Goal: Information Seeking & Learning: Check status

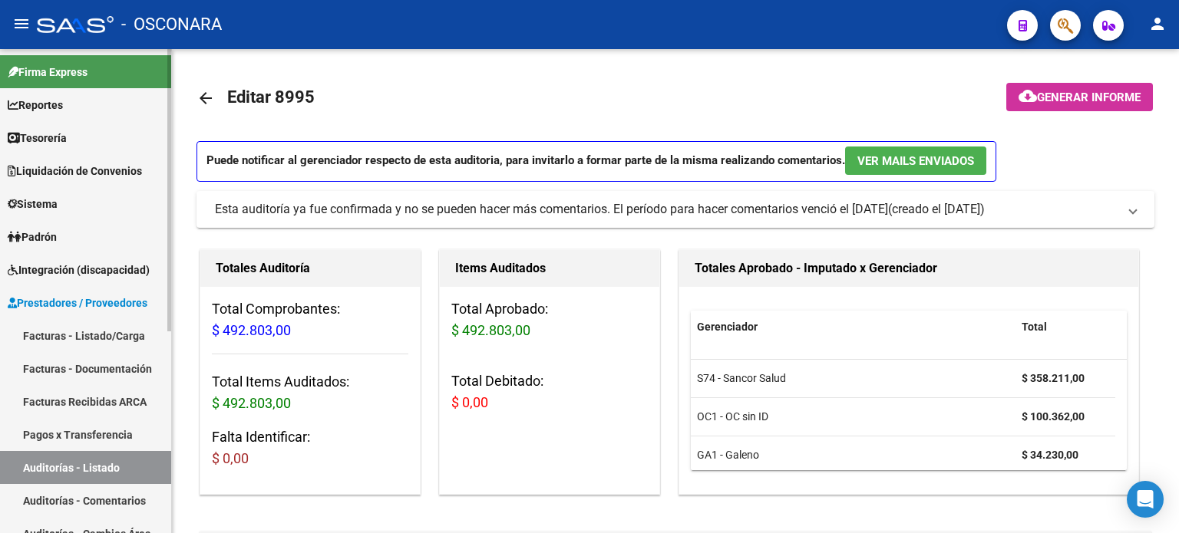
click at [45, 336] on link "Facturas - Listado/Carga" at bounding box center [85, 335] width 171 height 33
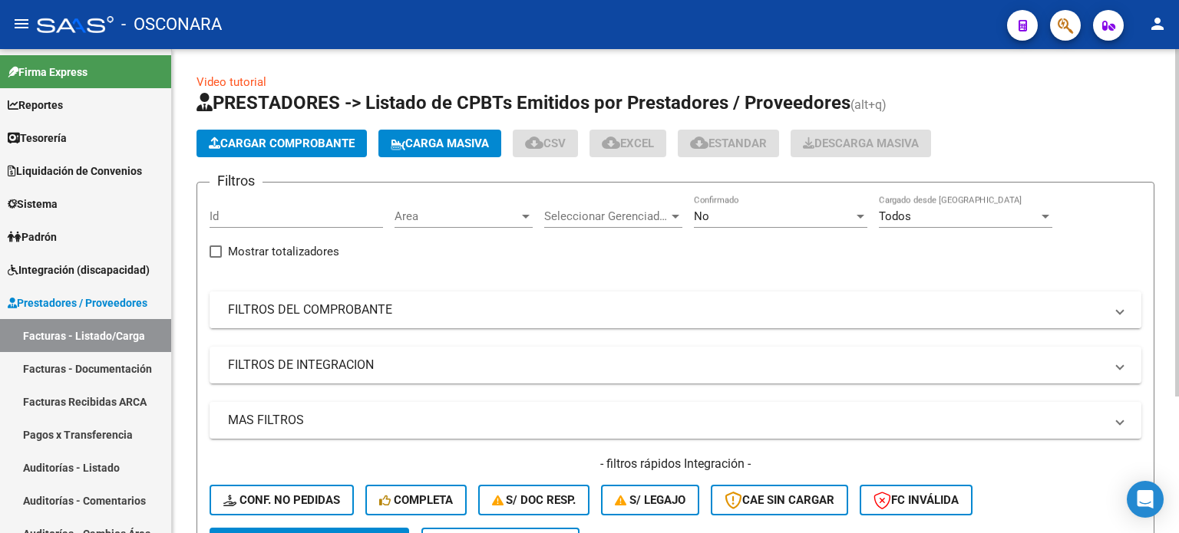
drag, startPoint x: 301, startPoint y: 303, endPoint x: 299, endPoint y: 355, distance: 52.2
click at [300, 304] on mat-panel-title "FILTROS DEL COMPROBANTE" at bounding box center [666, 310] width 876 height 17
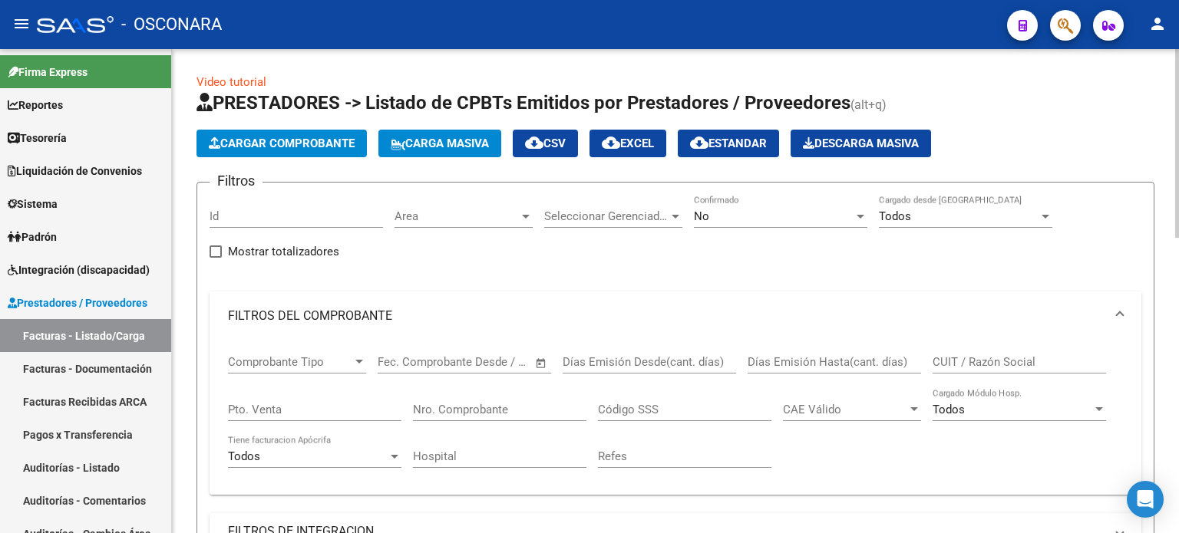
click at [269, 401] on div "Pto. Venta" at bounding box center [314, 404] width 173 height 33
type input "30"
click at [489, 406] on input "Nro. Comprobante" at bounding box center [499, 410] width 173 height 14
click at [730, 217] on div "No" at bounding box center [774, 216] width 160 height 14
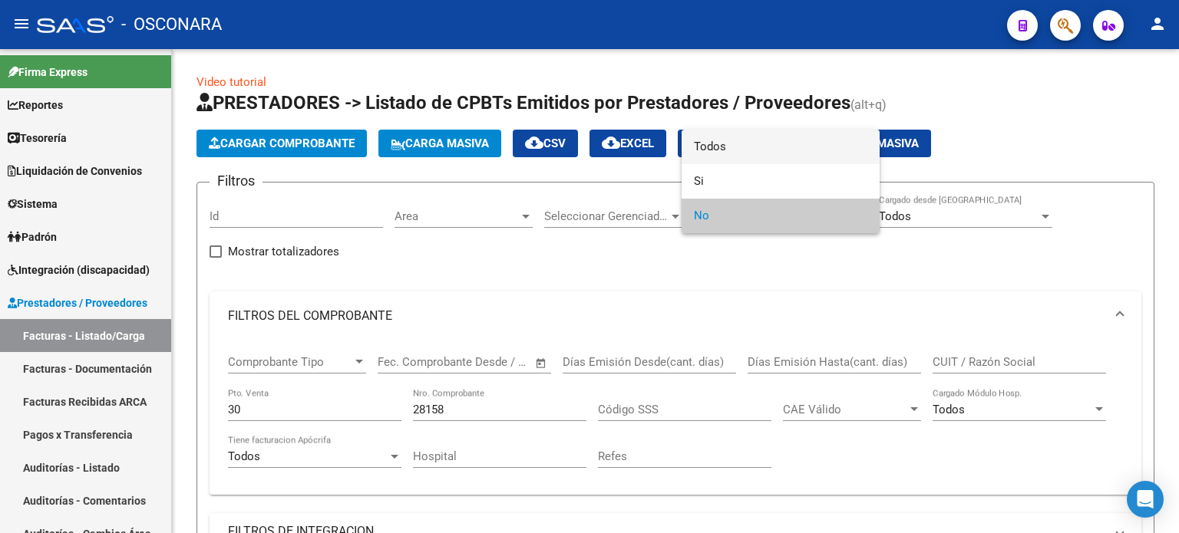
click at [725, 143] on span "Todos" at bounding box center [780, 147] width 173 height 35
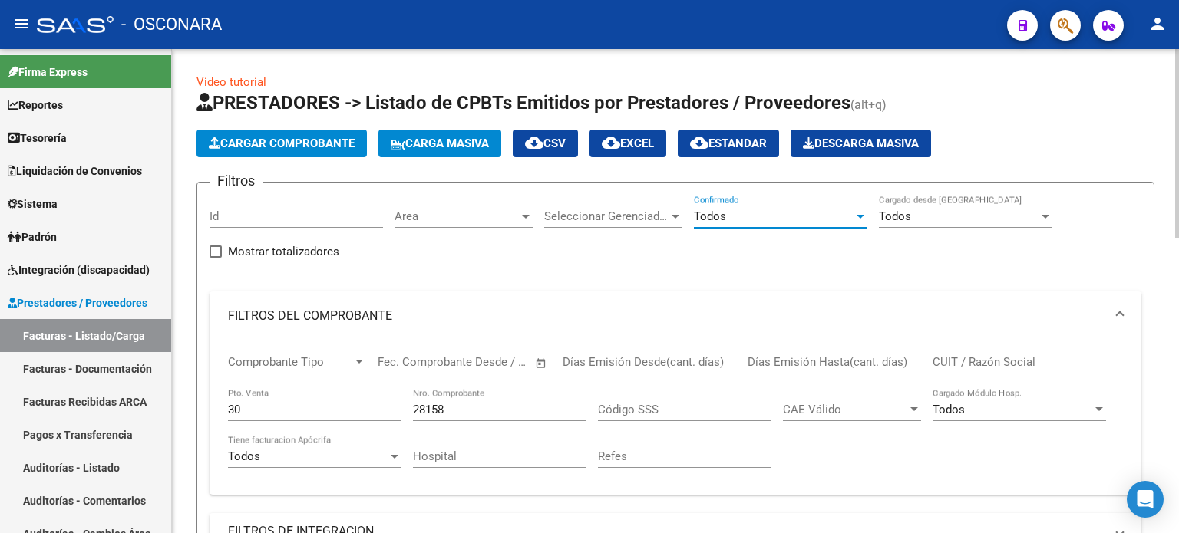
click at [465, 411] on input "28158" at bounding box center [499, 410] width 173 height 14
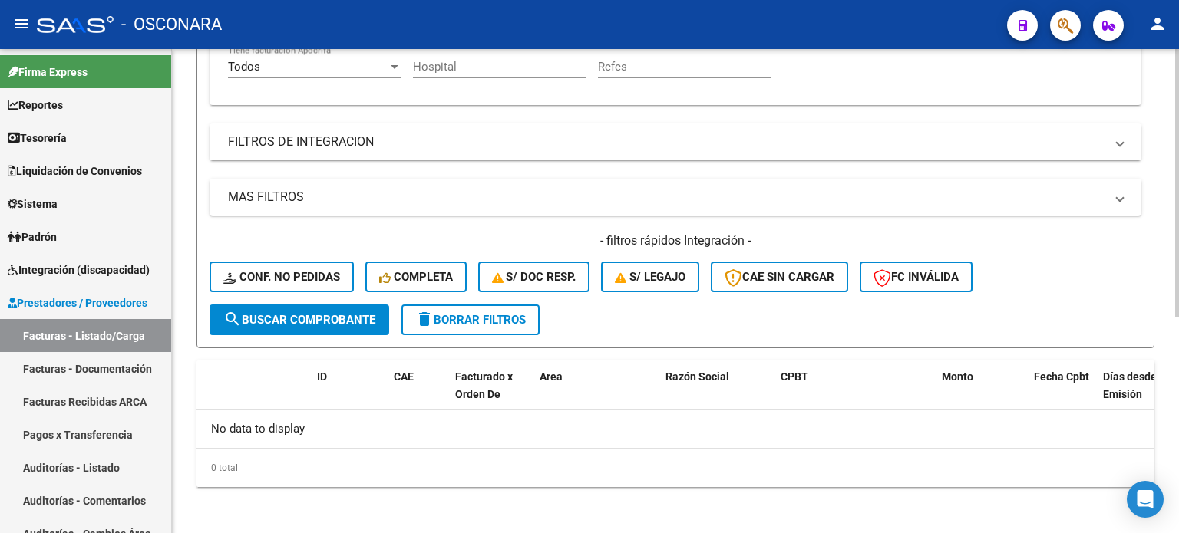
scroll to position [236, 0]
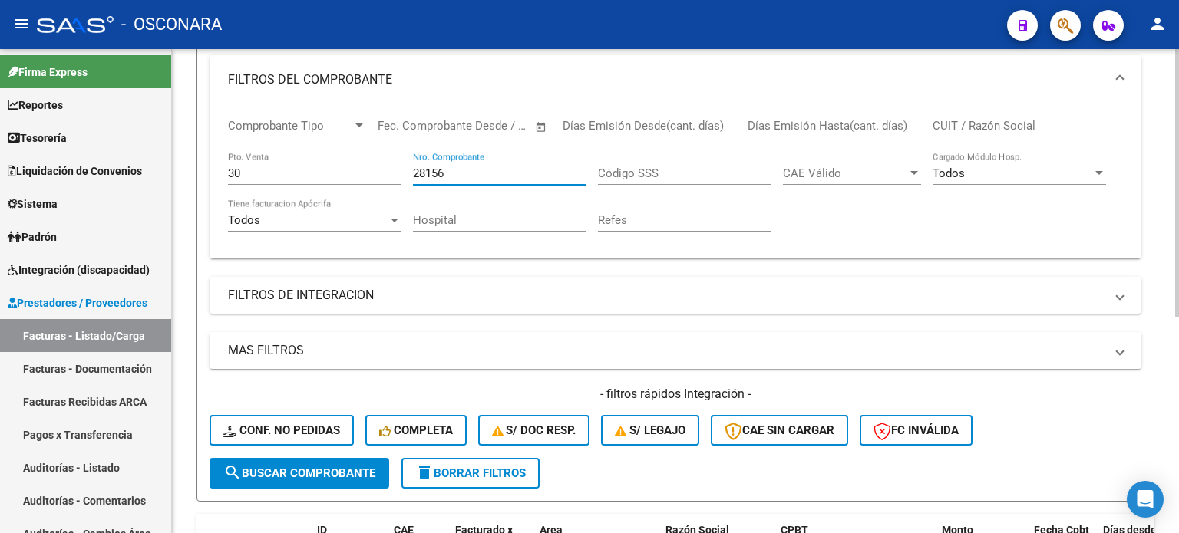
type input "28156"
drag, startPoint x: 261, startPoint y: 174, endPoint x: 88, endPoint y: 173, distance: 172.7
click at [132, 174] on mat-sidenav-container "Firma Express Reportes Ingresos Percibidos Análisis de todos los conceptos deta…" at bounding box center [589, 291] width 1179 height 484
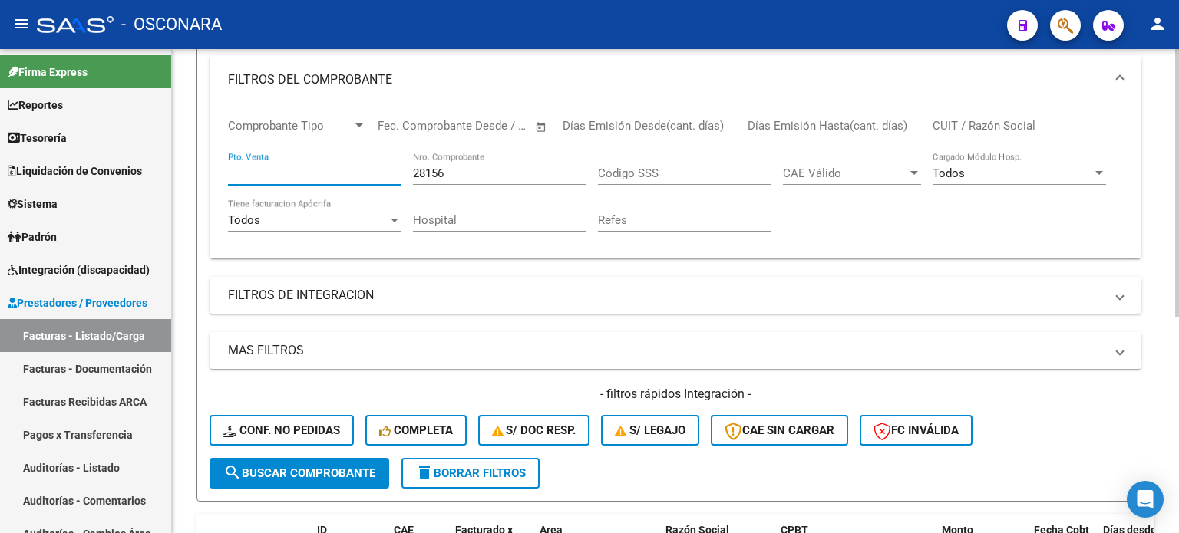
click at [464, 169] on input "28156" at bounding box center [499, 174] width 173 height 14
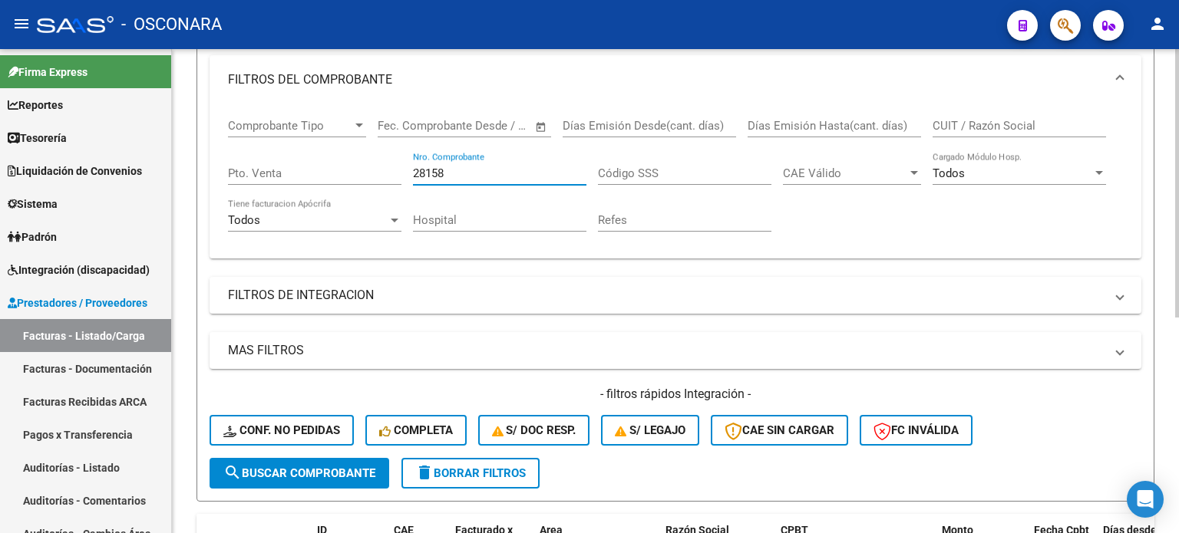
type input "28158"
click at [281, 172] on input "Pto. Venta" at bounding box center [314, 174] width 173 height 14
click at [468, 167] on input "28158" at bounding box center [499, 174] width 173 height 14
click at [34, 175] on mat-sidenav-container "Firma Express Reportes Ingresos Percibidos Análisis de todos los conceptos deta…" at bounding box center [589, 291] width 1179 height 484
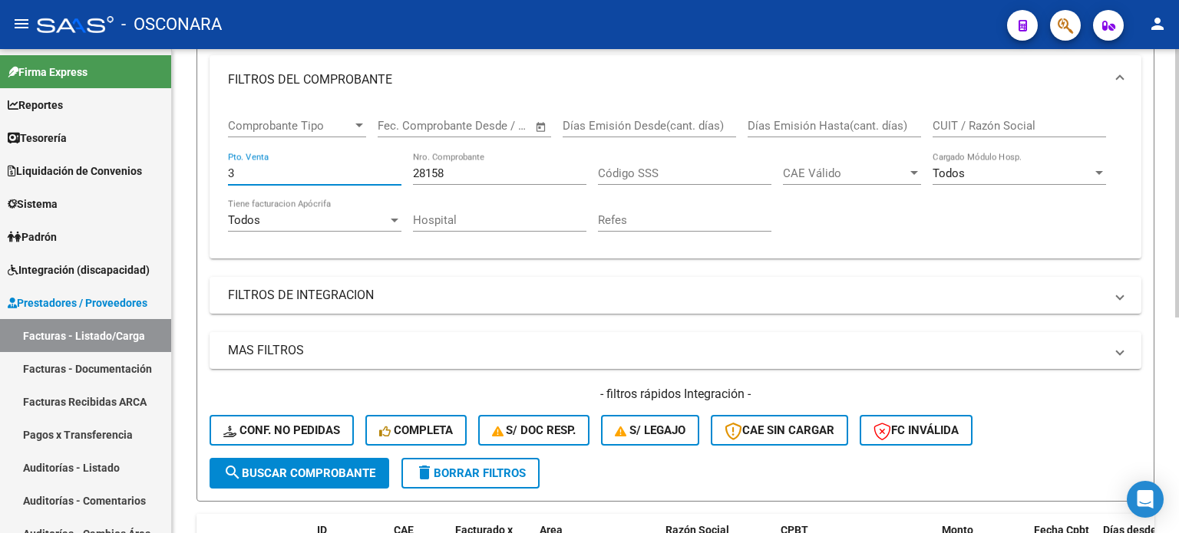
type input "3"
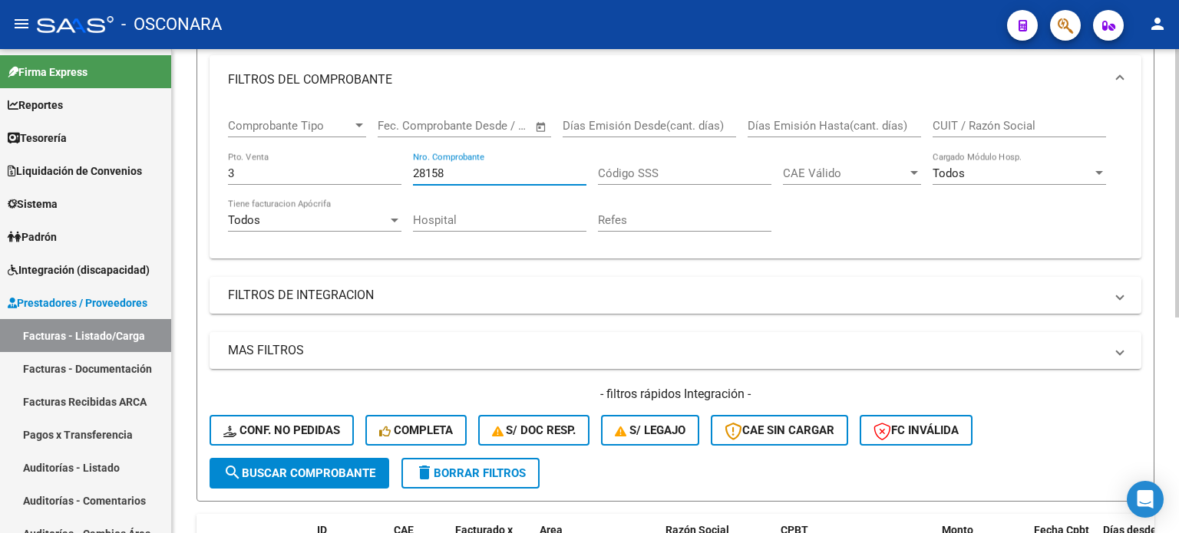
drag, startPoint x: 460, startPoint y: 170, endPoint x: 181, endPoint y: 166, distance: 278.6
click at [209, 166] on div "Comprobante Tipo Comprobante Tipo Start date – End date Fec. Comprobante Desde …" at bounding box center [675, 181] width 932 height 154
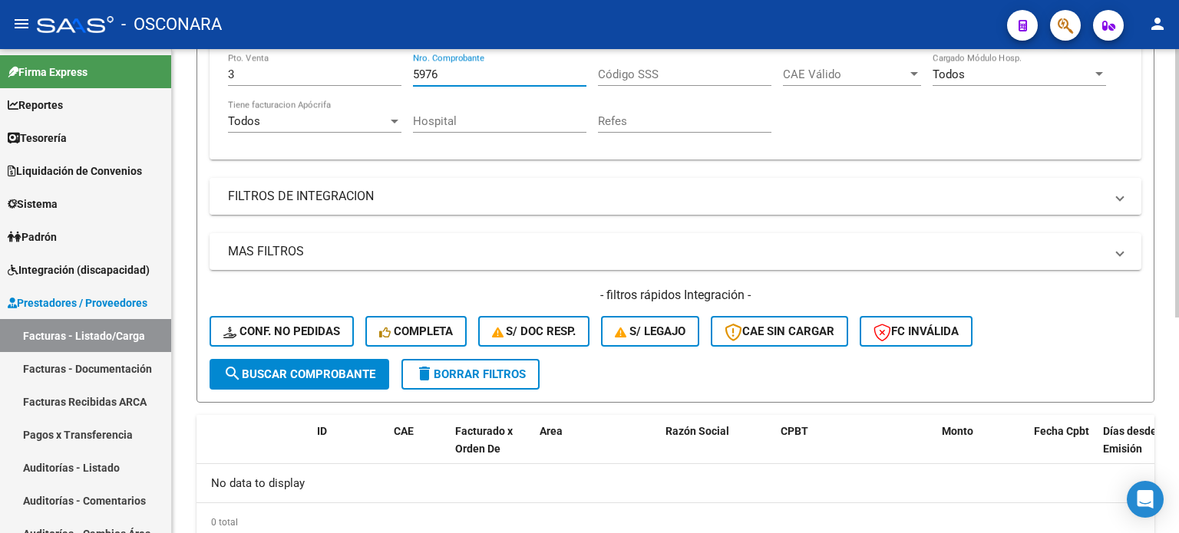
scroll to position [313, 0]
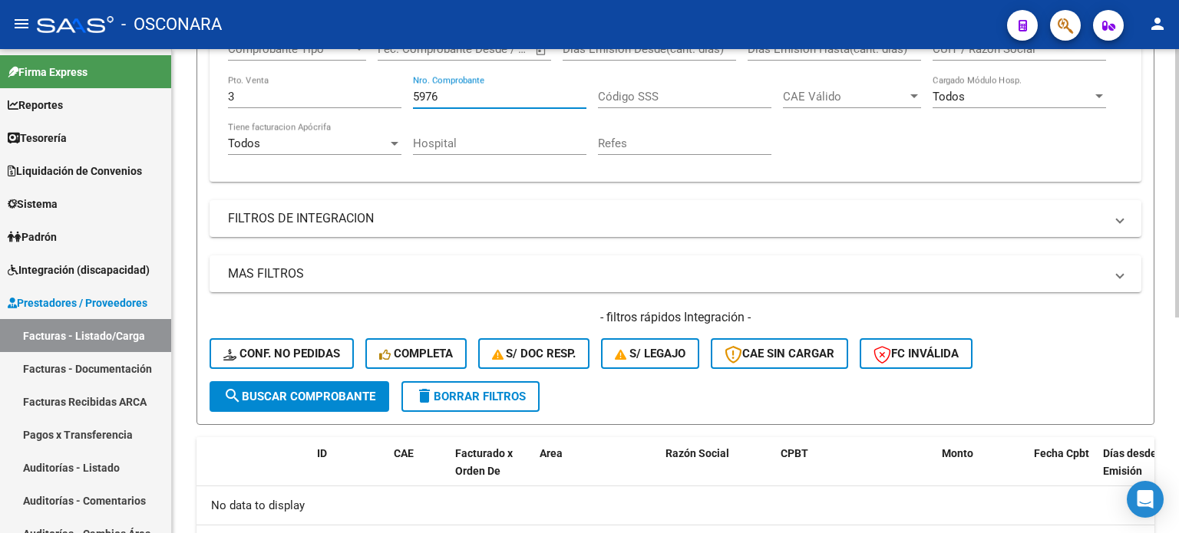
type input "5976"
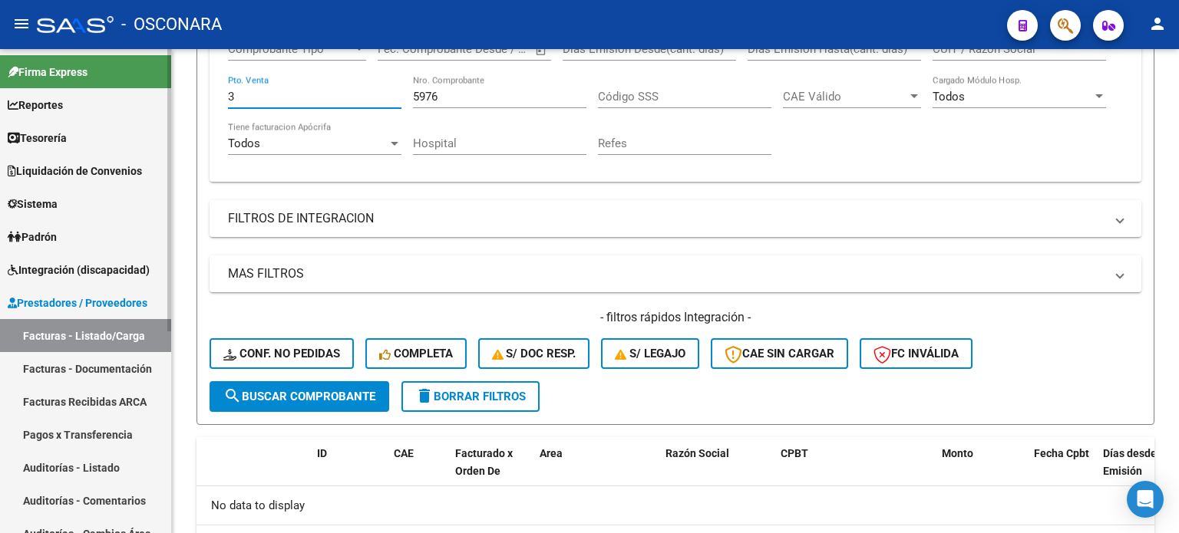
drag, startPoint x: 242, startPoint y: 97, endPoint x: 86, endPoint y: 94, distance: 156.6
click at [191, 97] on div "Video tutorial PRESTADORES -> Listado de CPBTs Emitidos por Prestadores / Prove…" at bounding box center [675, 174] width 1007 height 877
type input "4"
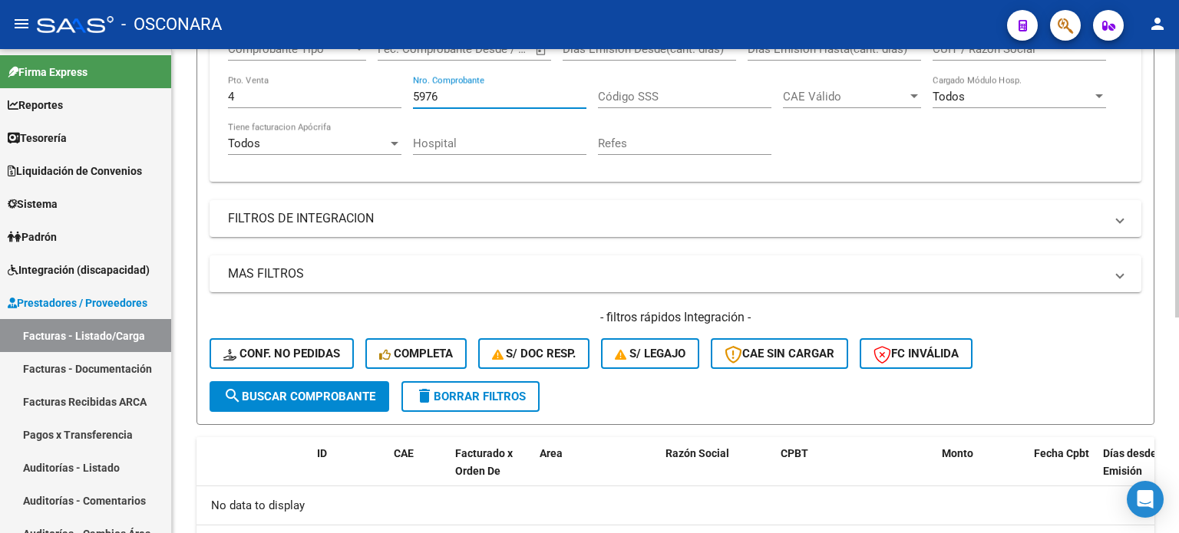
drag, startPoint x: 450, startPoint y: 91, endPoint x: 190, endPoint y: 90, distance: 260.1
click at [270, 101] on div "Comprobante Tipo Comprobante Tipo Start date – End date Fec. Comprobante Desde …" at bounding box center [675, 99] width 895 height 142
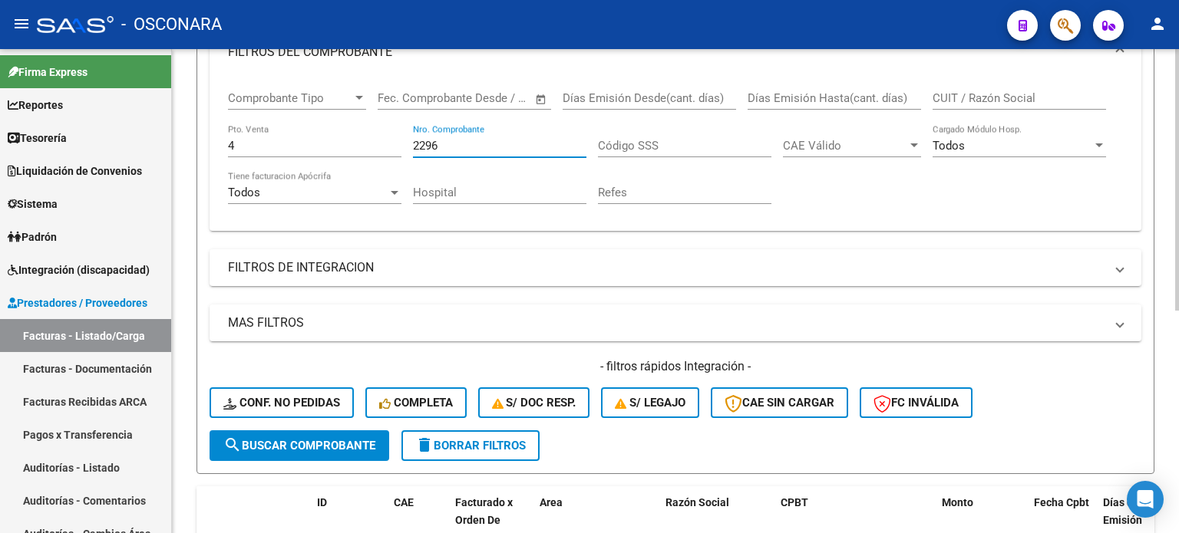
scroll to position [183, 0]
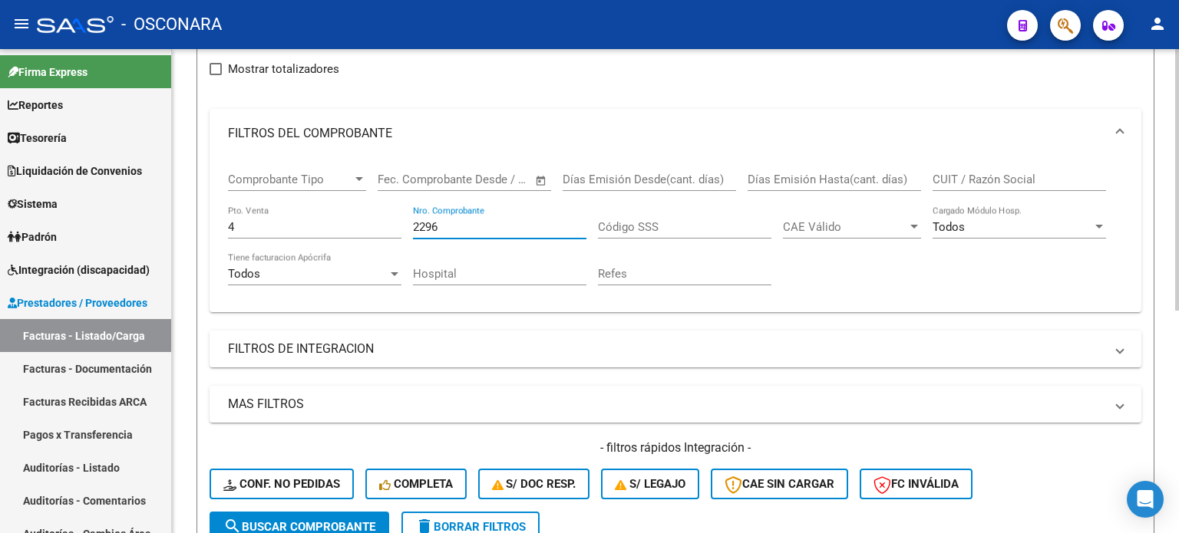
drag, startPoint x: 276, startPoint y: 231, endPoint x: 187, endPoint y: 231, distance: 89.0
click at [206, 231] on form "Filtros Id Area Area Seleccionar Gerenciador Seleccionar Gerenciador Todos Conf…" at bounding box center [675, 277] width 958 height 556
type input "77995"
click at [279, 224] on input "4" at bounding box center [314, 227] width 173 height 14
type input "-1"
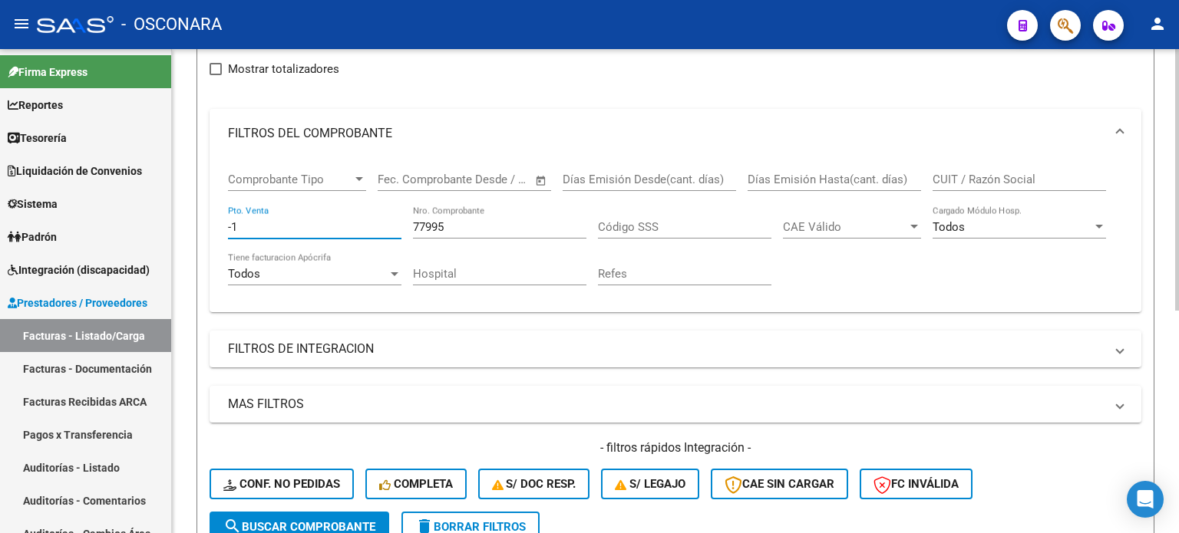
drag, startPoint x: 453, startPoint y: 219, endPoint x: 239, endPoint y: 229, distance: 213.6
click at [241, 229] on div "Comprobante Tipo Comprobante Tipo Start date – End date Fec. Comprobante Desde …" at bounding box center [675, 229] width 895 height 142
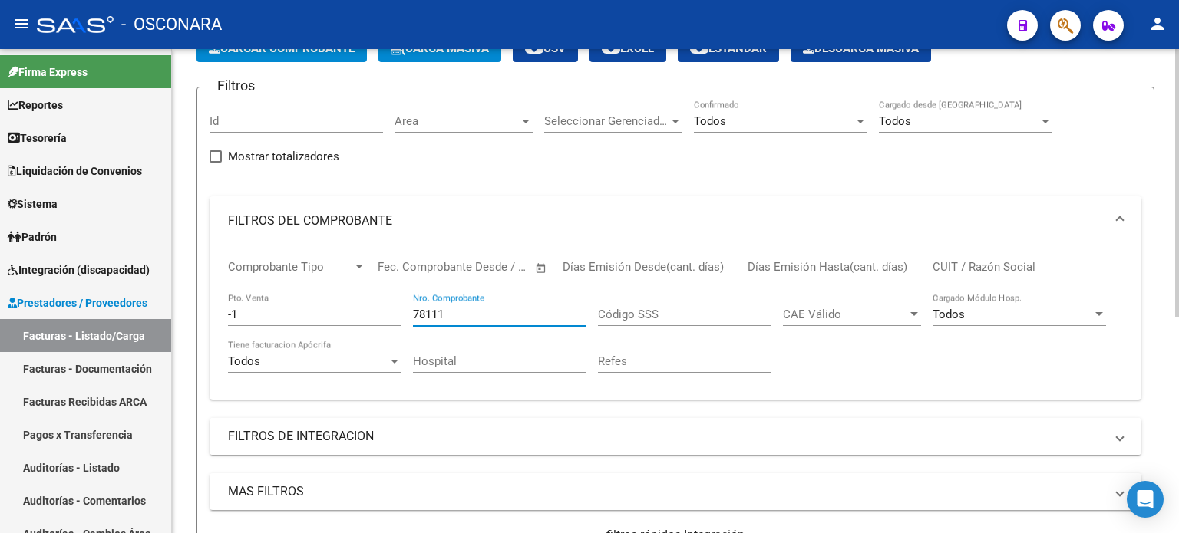
scroll to position [83, 0]
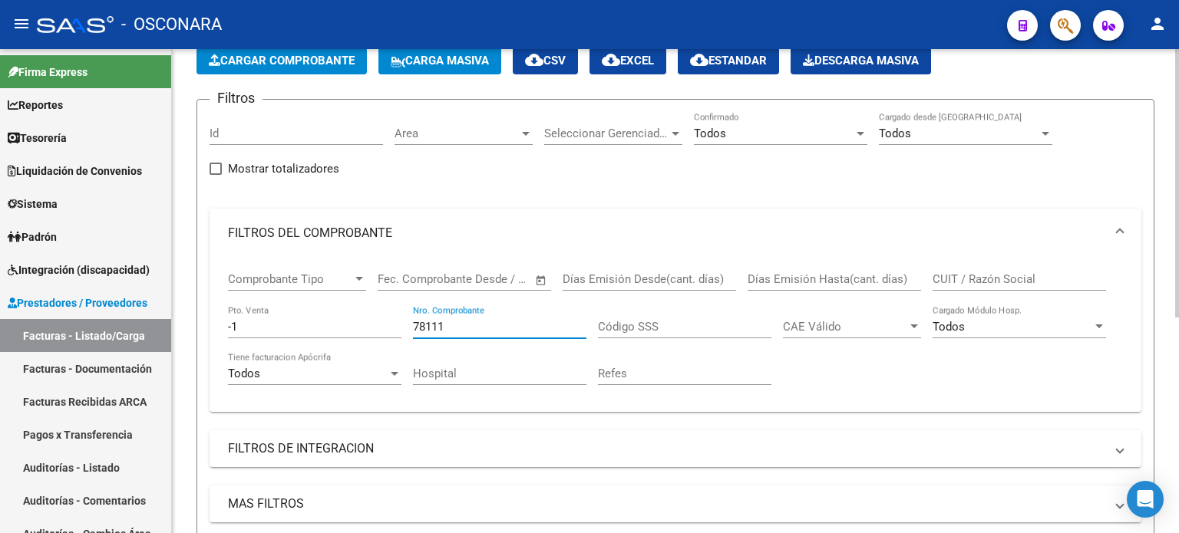
type input "78111"
drag, startPoint x: 249, startPoint y: 319, endPoint x: 172, endPoint y: 328, distance: 77.3
click at [172, 328] on div "Video tutorial PRESTADORES -> Listado de CPBTs Emitidos por Prestadores / Prove…" at bounding box center [675, 404] width 1007 height 877
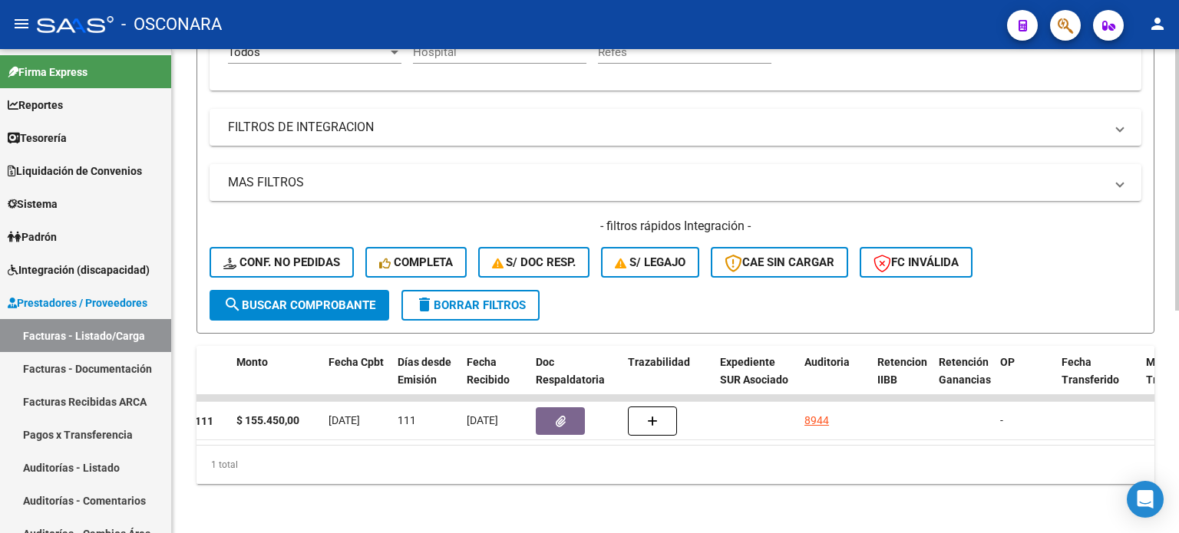
scroll to position [183, 0]
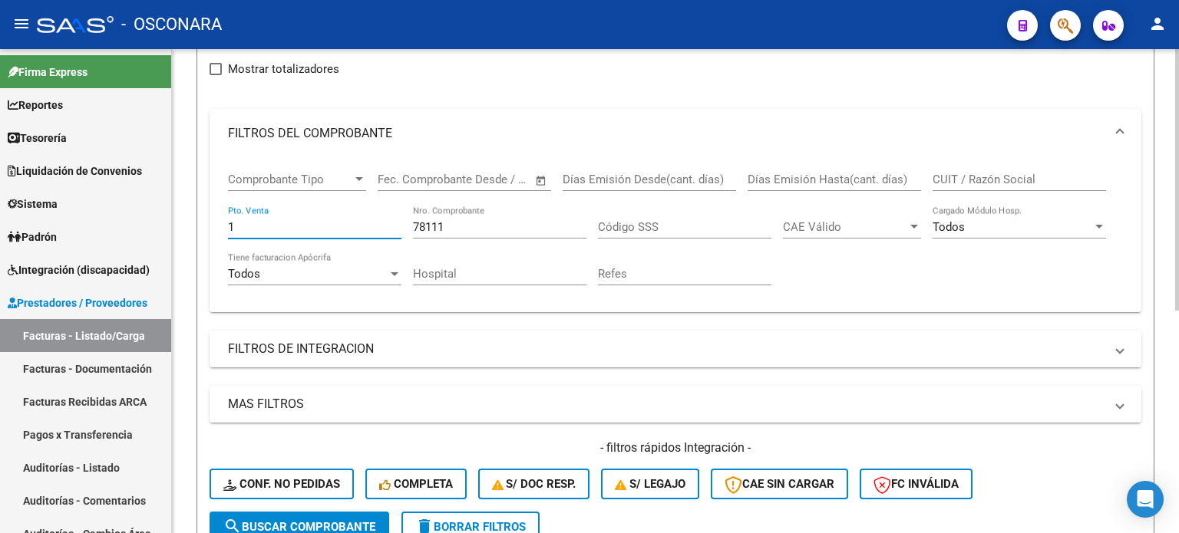
type input "1"
drag, startPoint x: 299, startPoint y: 220, endPoint x: 226, endPoint y: 220, distance: 73.7
click at [229, 220] on div "Comprobante Tipo Comprobante Tipo Start date – End date Fec. Comprobante Desde …" at bounding box center [675, 229] width 895 height 142
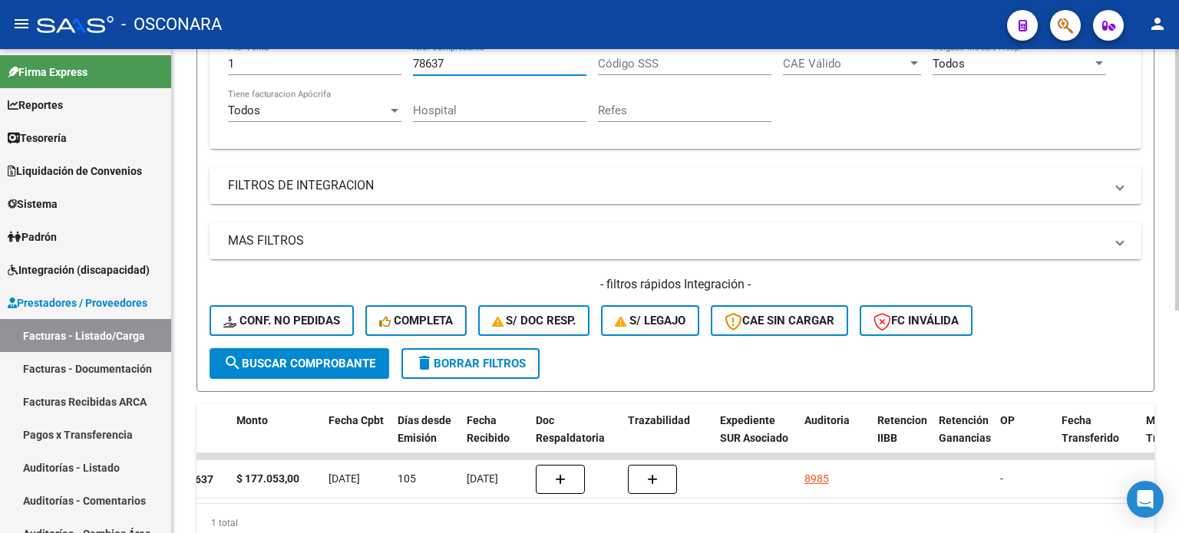
scroll to position [259, 0]
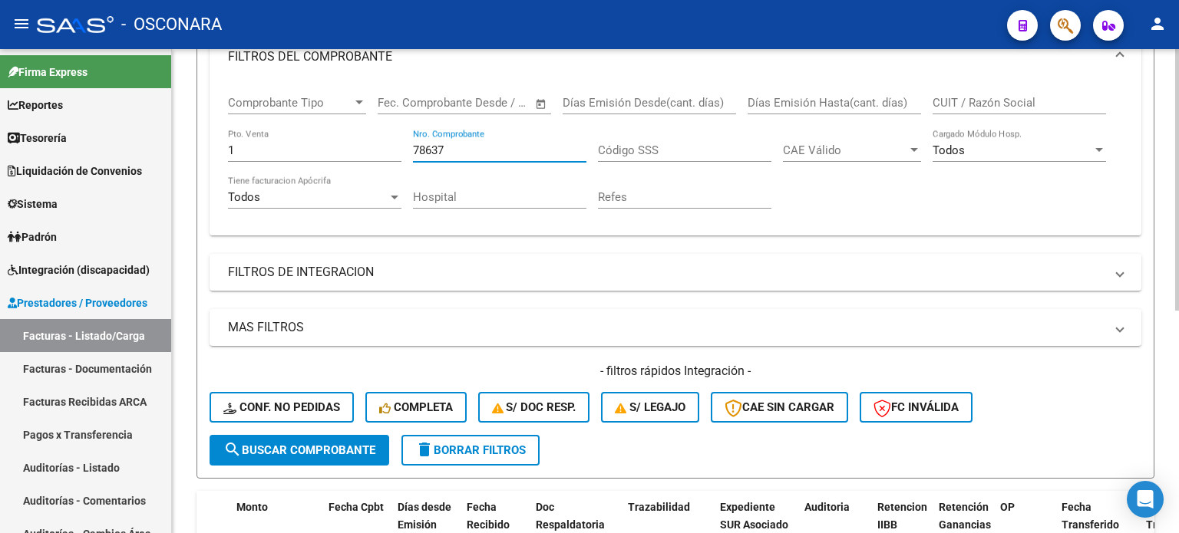
click at [460, 150] on input "78637" at bounding box center [499, 150] width 173 height 14
type input "78789"
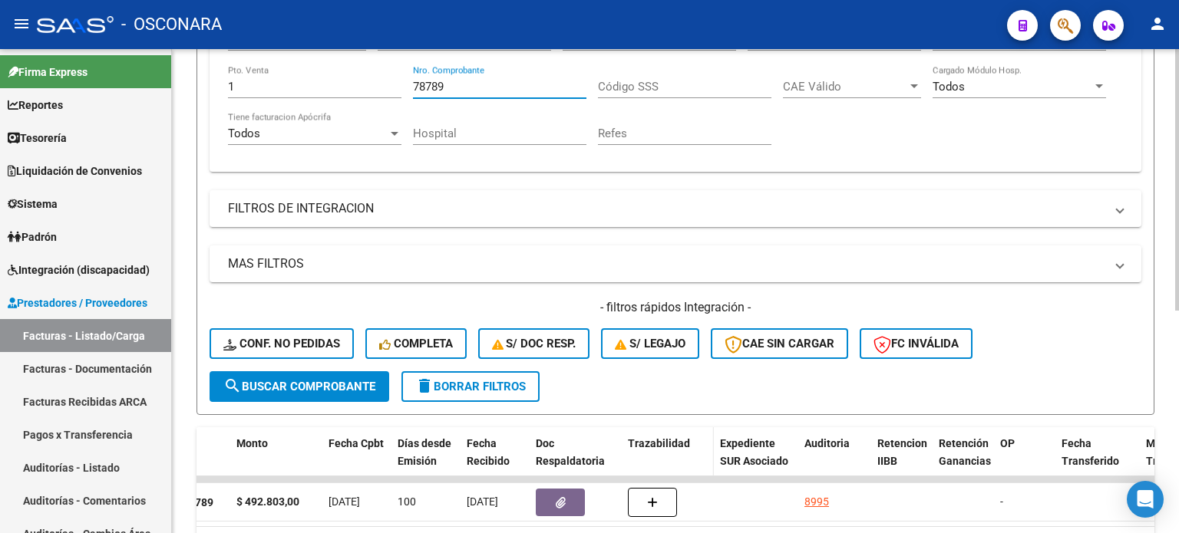
scroll to position [413, 0]
